Goal: Task Accomplishment & Management: Use online tool/utility

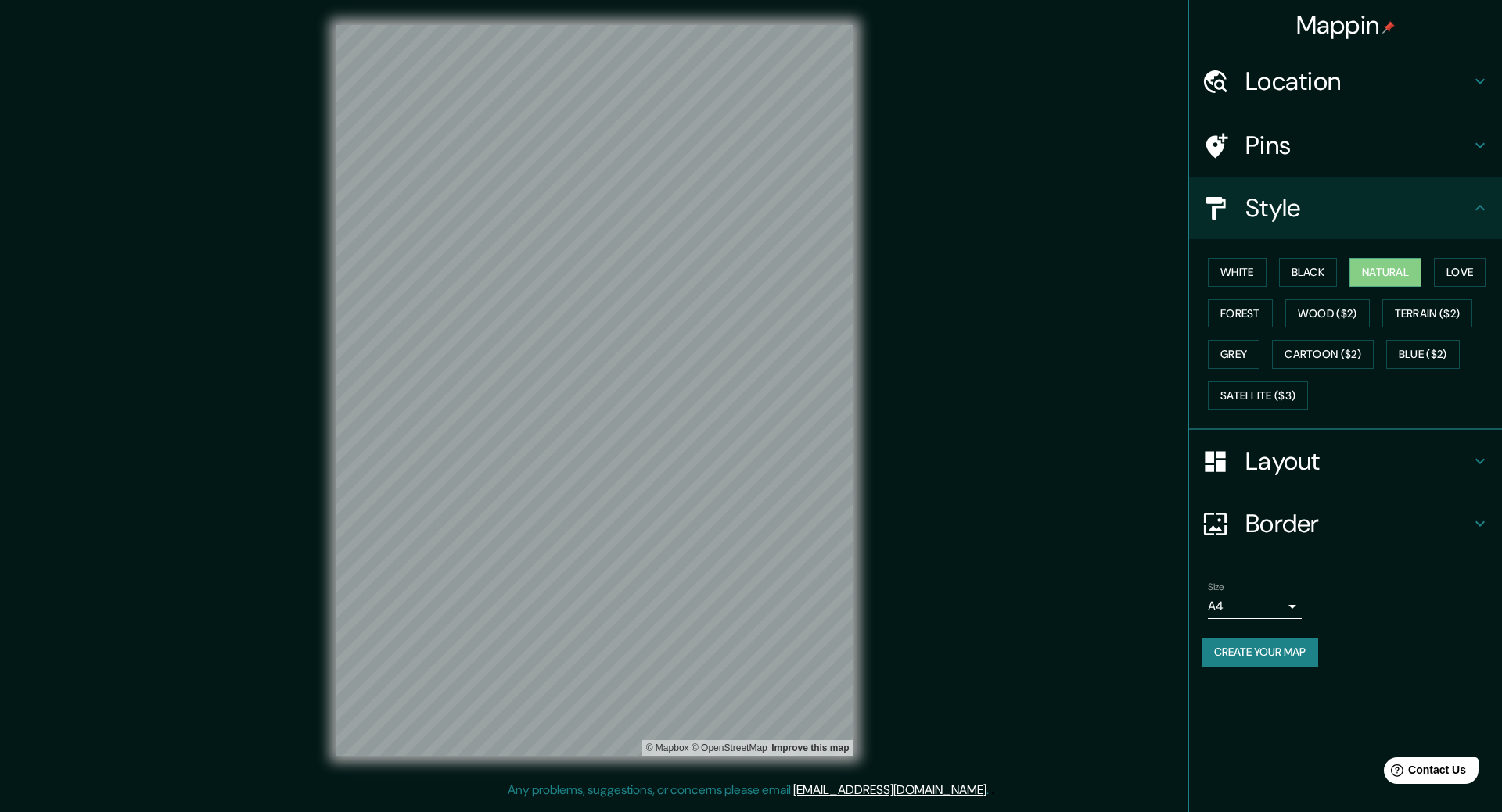
click at [1374, 101] on div "Location" at bounding box center [1344, 81] width 313 height 63
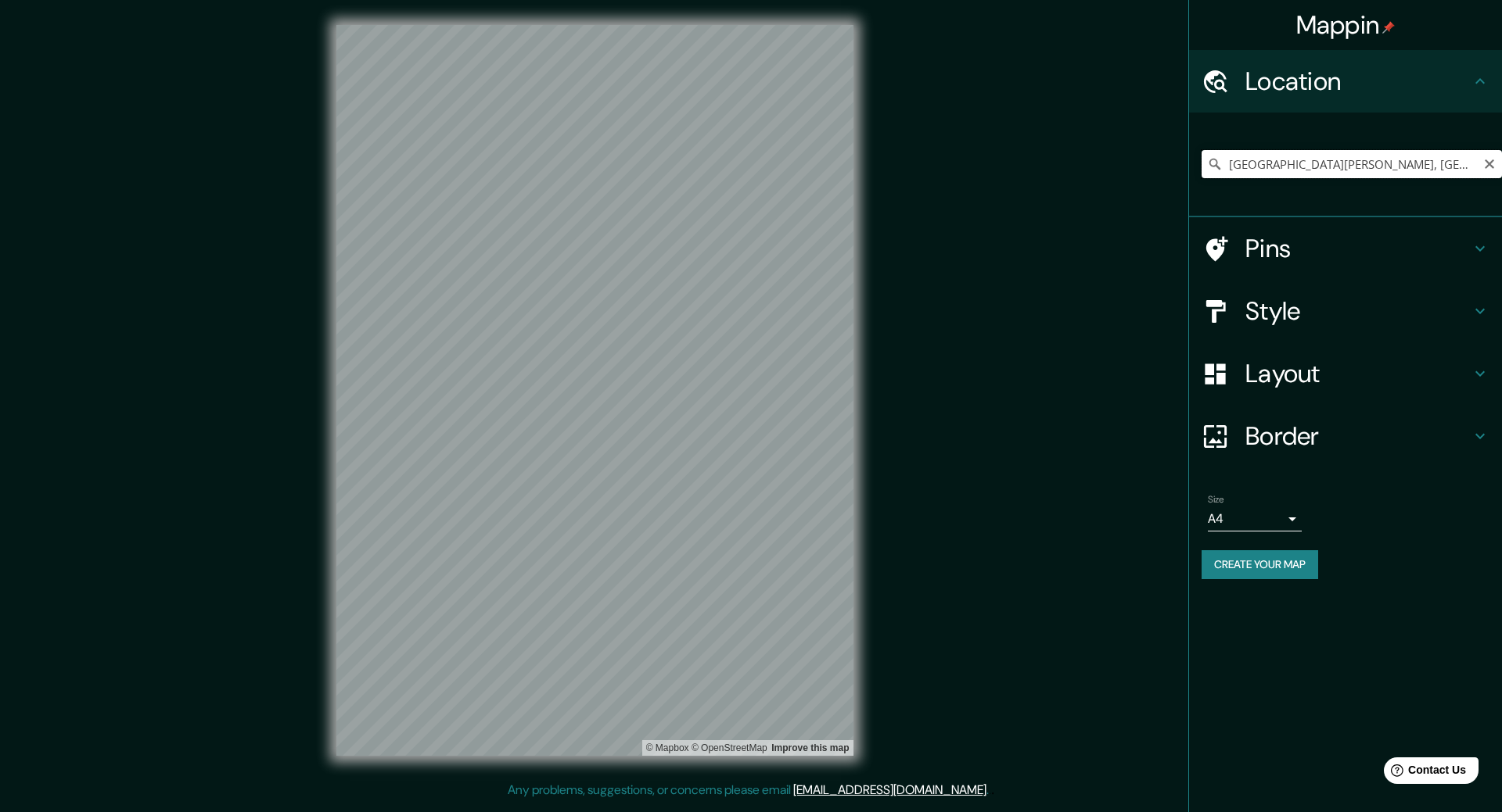
click at [1322, 155] on input "[GEOGRAPHIC_DATA][PERSON_NAME], [GEOGRAPHIC_DATA][PERSON_NAME], [GEOGRAPHIC_DAT…" at bounding box center [1351, 165] width 300 height 28
drag, startPoint x: 1231, startPoint y: 162, endPoint x: 1501, endPoint y: 157, distance: 270.0
click at [1501, 157] on input "[GEOGRAPHIC_DATA][PERSON_NAME], [GEOGRAPHIC_DATA][PERSON_NAME], [GEOGRAPHIC_DAT…" at bounding box center [1351, 165] width 300 height 28
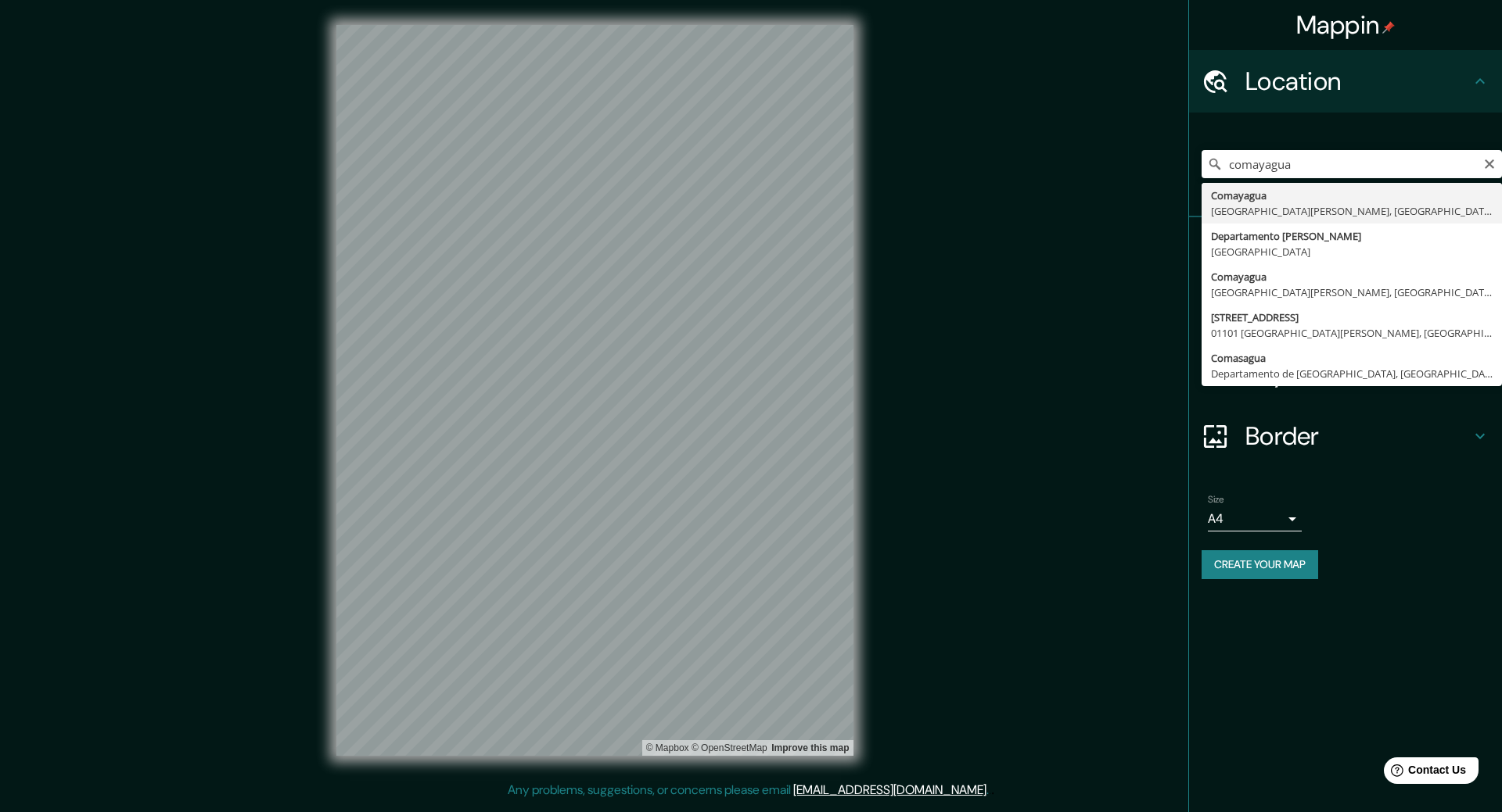
type input "Comayagua, [GEOGRAPHIC_DATA][PERSON_NAME], [GEOGRAPHIC_DATA]"
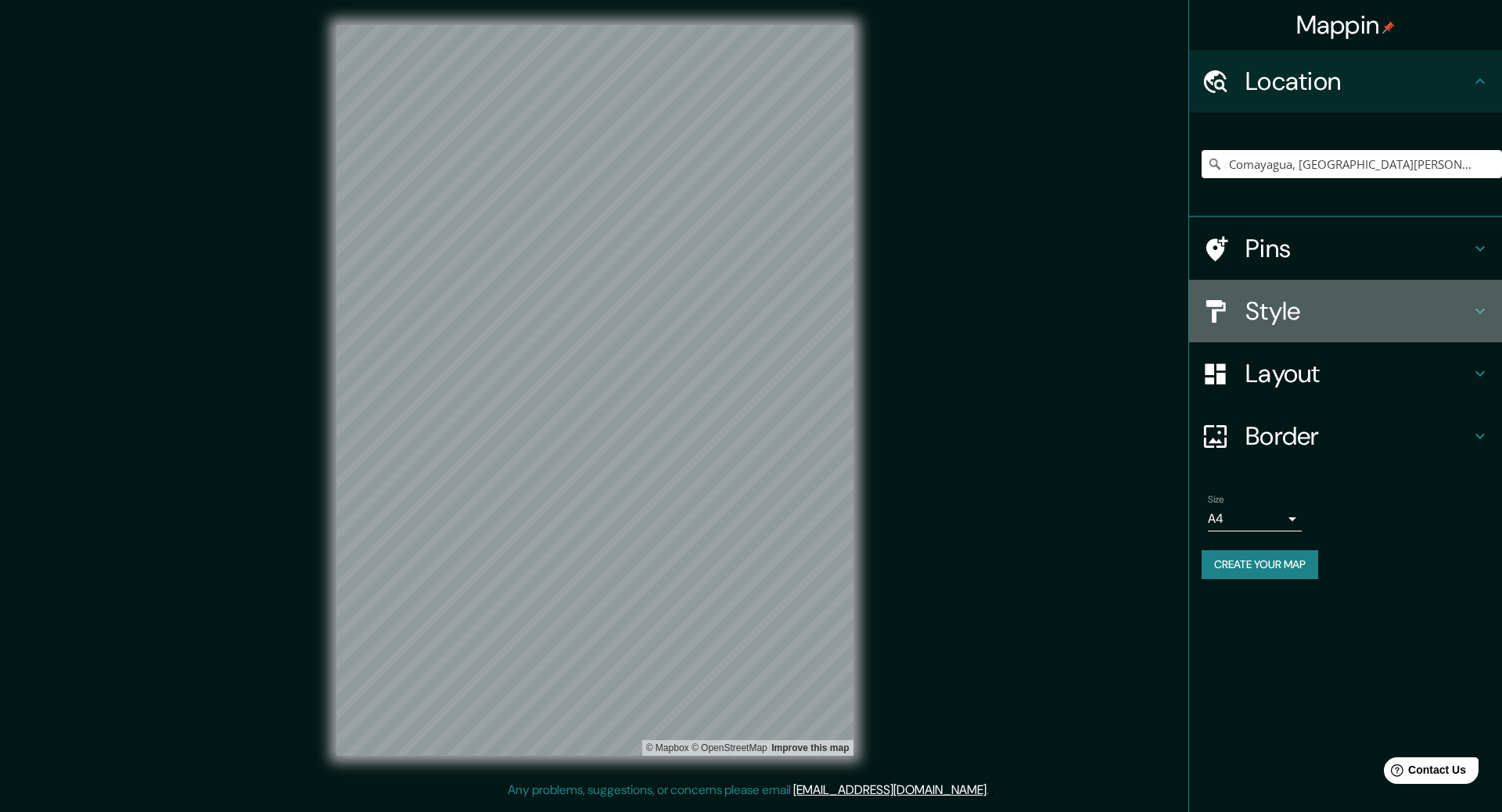
click at [1350, 320] on h4 "Style" at bounding box center [1358, 311] width 225 height 32
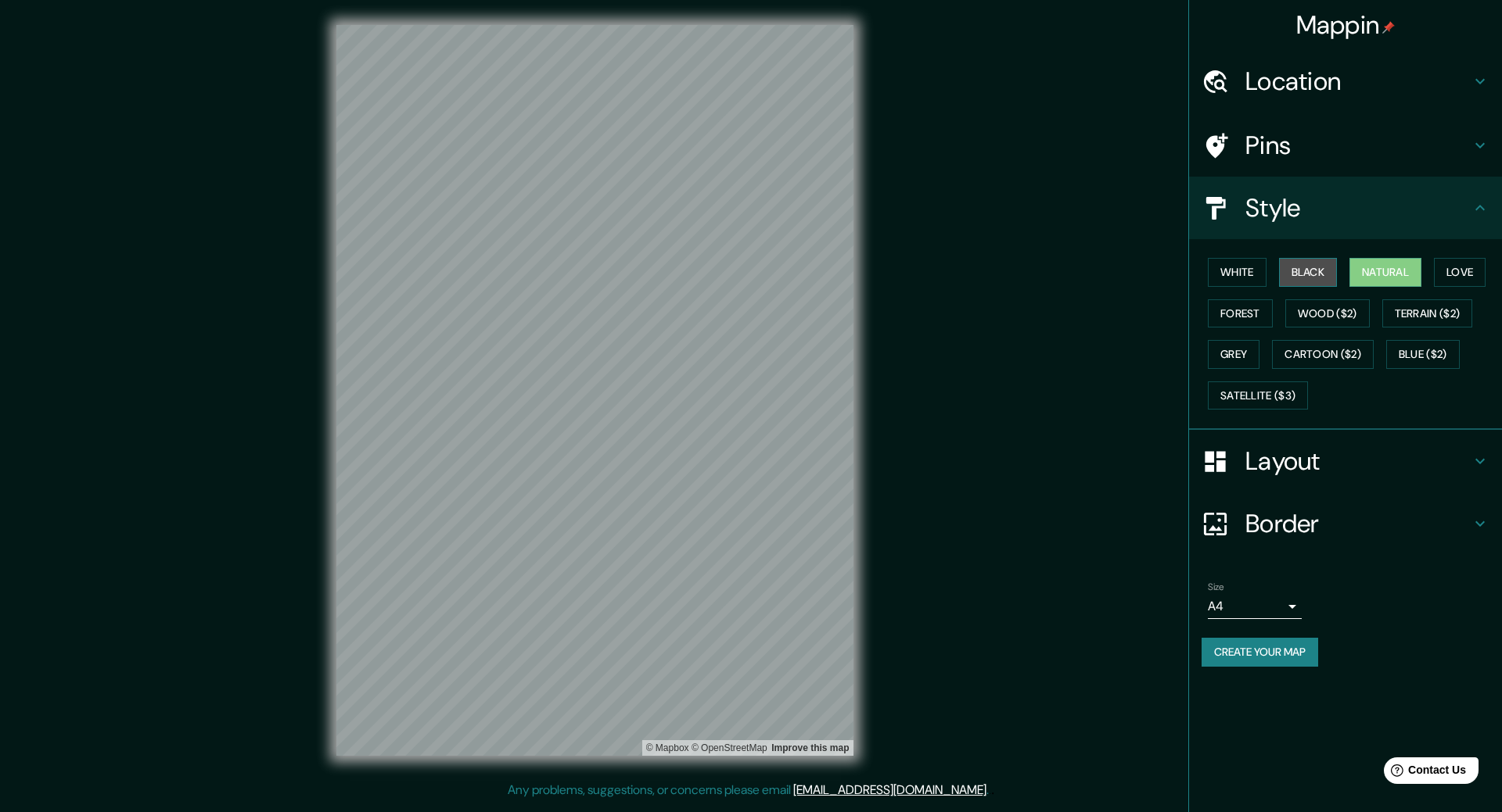
click at [1320, 268] on button "Black" at bounding box center [1308, 272] width 59 height 29
click at [1434, 163] on div "Pins" at bounding box center [1344, 145] width 313 height 63
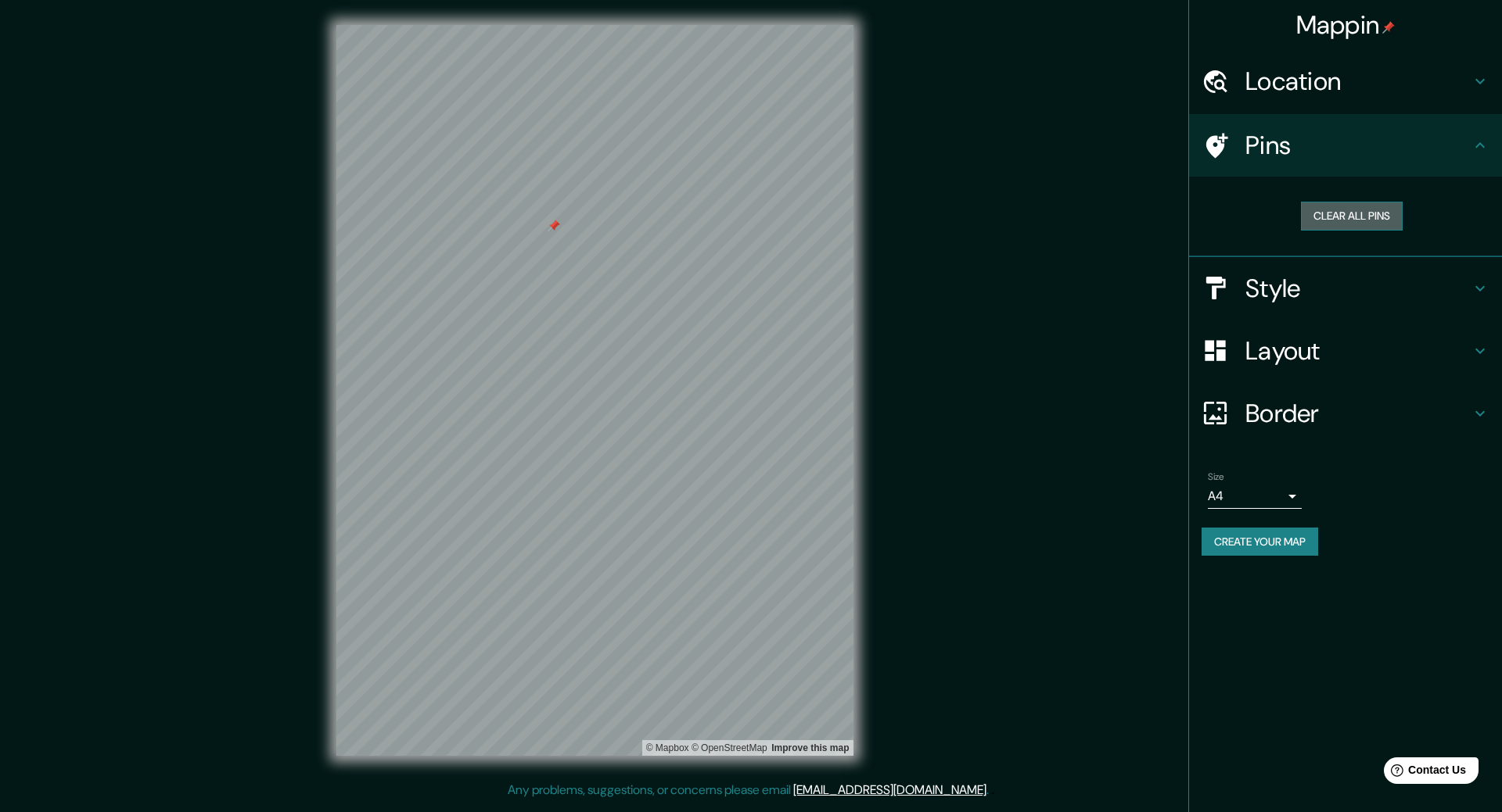
click at [1333, 208] on button "Clear all pins" at bounding box center [1352, 216] width 101 height 29
click at [1327, 293] on h4 "Style" at bounding box center [1358, 289] width 225 height 32
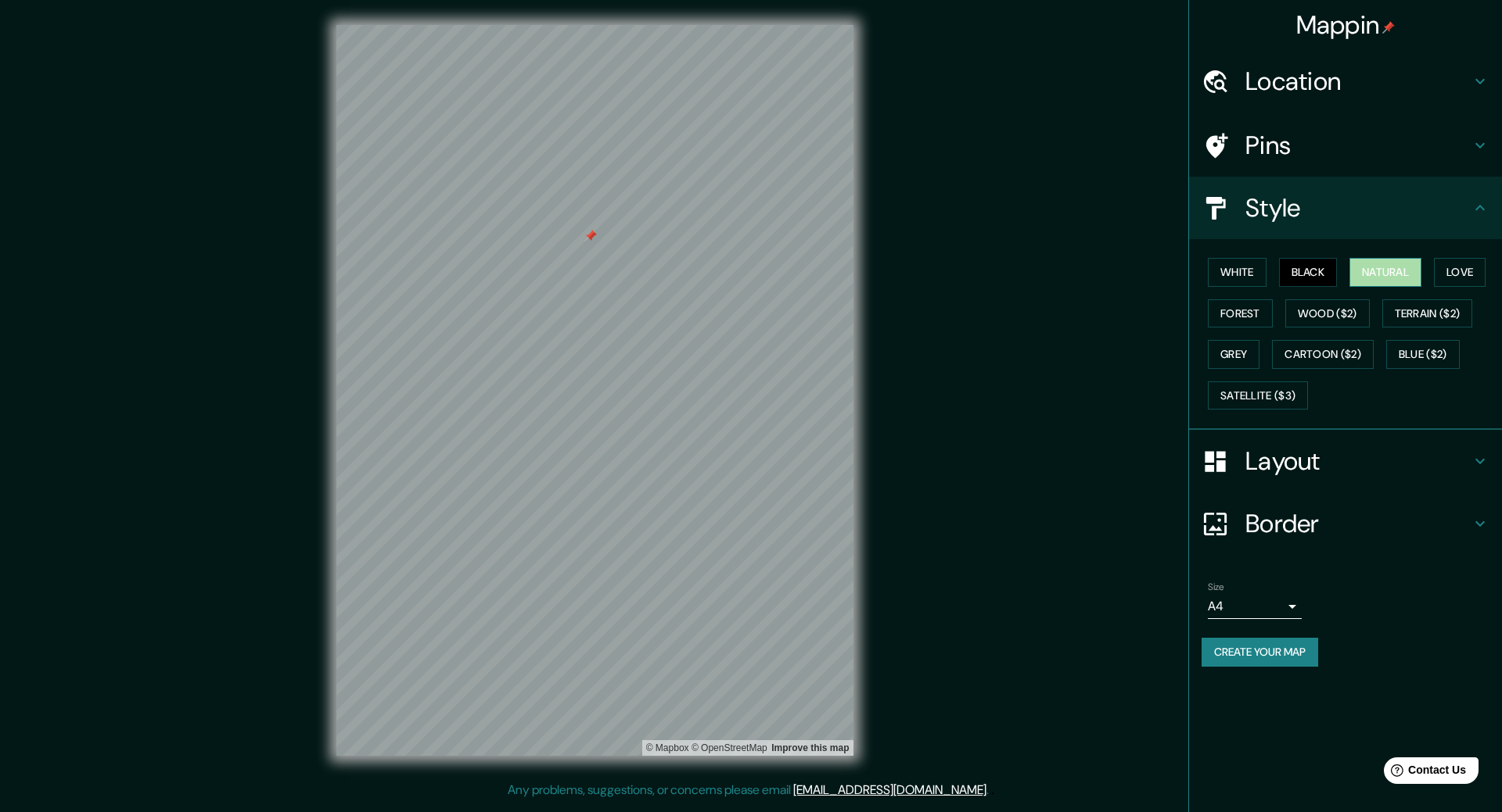
click at [1371, 279] on button "Natural" at bounding box center [1385, 272] width 72 height 29
